Goal: Find specific page/section: Find specific page/section

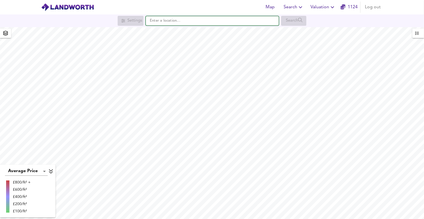
click at [172, 22] on input "text" at bounding box center [212, 20] width 133 height 9
paste input "OX7 6UP"
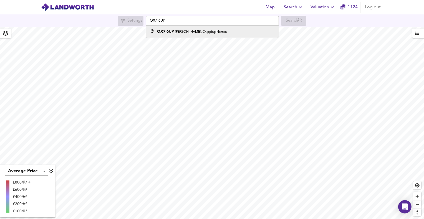
click at [166, 30] on strong "OX7 6UP" at bounding box center [165, 32] width 17 height 4
type input "[PERSON_NAME][STREET_ADDRESS]"
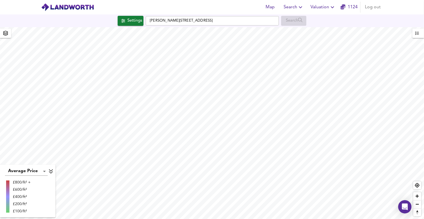
checkbox input "false"
checkbox input "true"
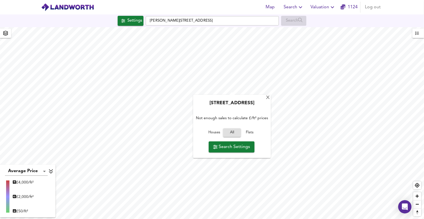
click at [185, 89] on div "X Sarsden Lodge Cottages, OX7 6PT Not enough sales to calculate £/ft² prices Ho…" at bounding box center [212, 123] width 424 height 192
